Goal: Task Accomplishment & Management: Manage account settings

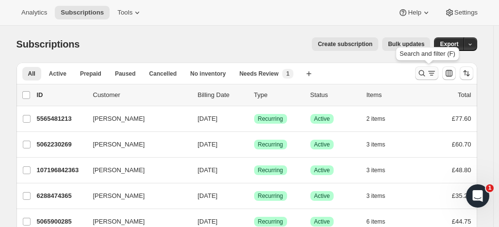
click at [424, 71] on icon "Search and filter results" at bounding box center [422, 73] width 10 height 10
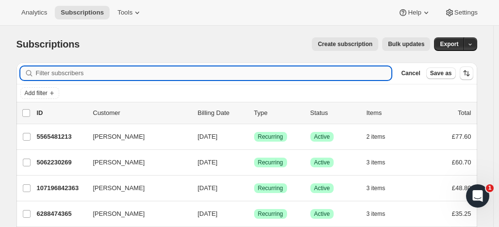
click at [145, 73] on input "Filter subscribers" at bounding box center [214, 73] width 356 height 14
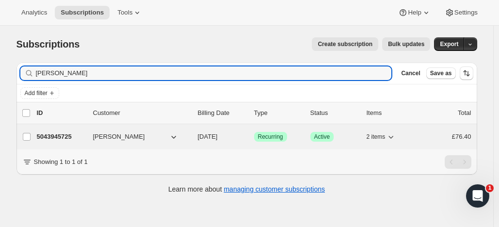
type input "[PERSON_NAME]"
click at [73, 134] on p "5043945725" at bounding box center [61, 137] width 48 height 10
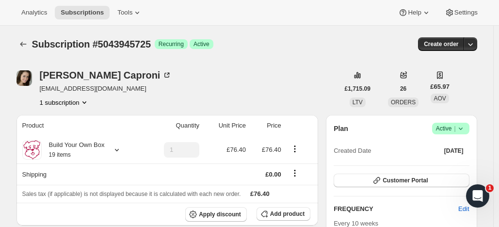
click at [448, 125] on span "Active |" at bounding box center [451, 129] width 30 height 10
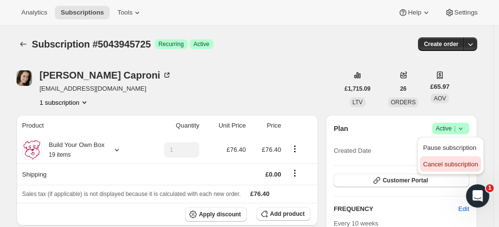
click at [438, 163] on span "Cancel subscription" at bounding box center [450, 164] width 55 height 7
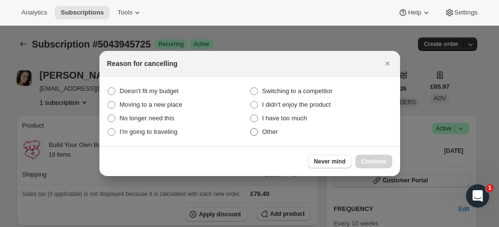
click at [257, 134] on span ":rbs:" at bounding box center [254, 132] width 8 height 8
click at [251, 129] on input "Other" at bounding box center [250, 128] width 0 height 0
radio input "true"
click at [385, 158] on span "Continue" at bounding box center [373, 162] width 25 height 8
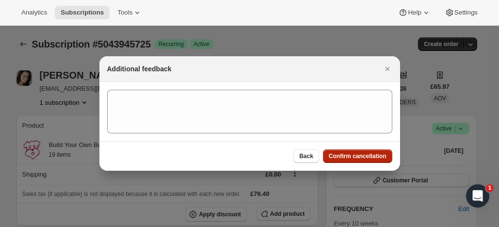
click at [355, 153] on span "Confirm cancellation" at bounding box center [358, 156] width 58 height 8
